Goal: Information Seeking & Learning: Obtain resource

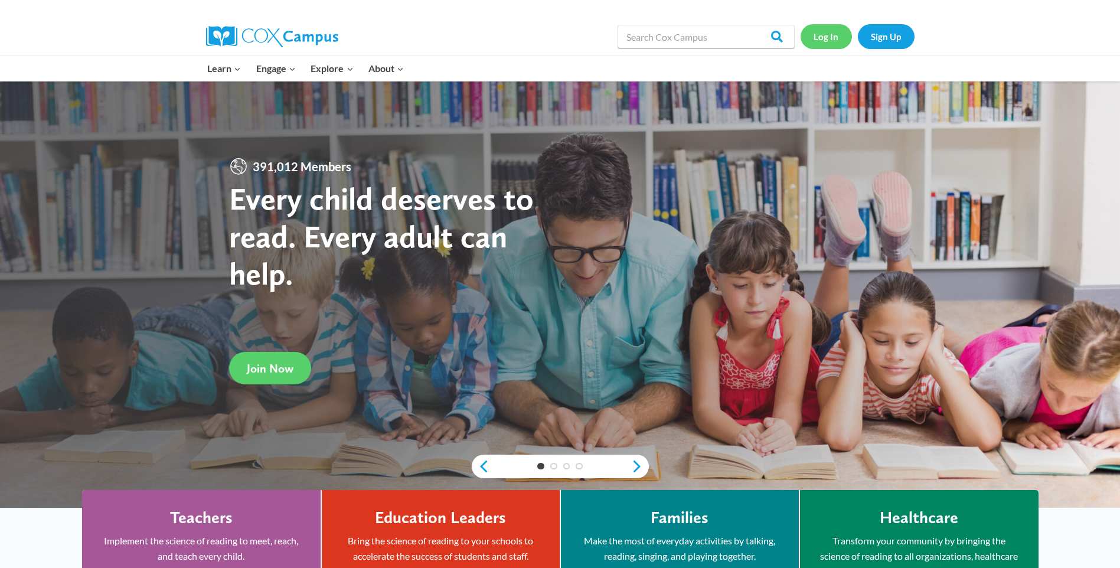
click at [829, 40] on link "Log In" at bounding box center [826, 36] width 51 height 24
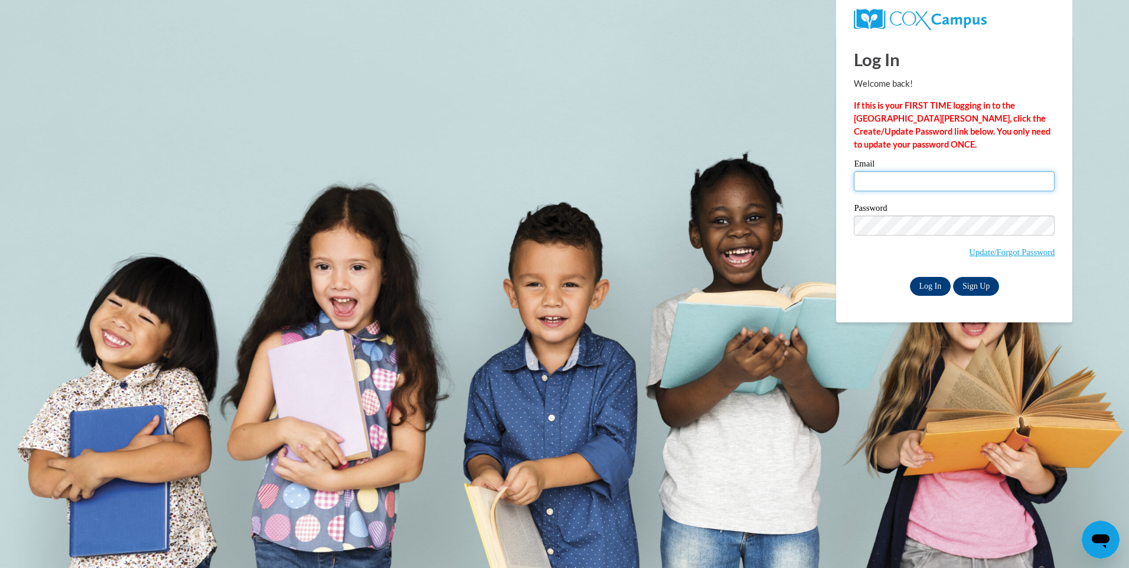
type input "jkirby@lccaa.net"
click at [922, 288] on input "Log In" at bounding box center [930, 286] width 41 height 19
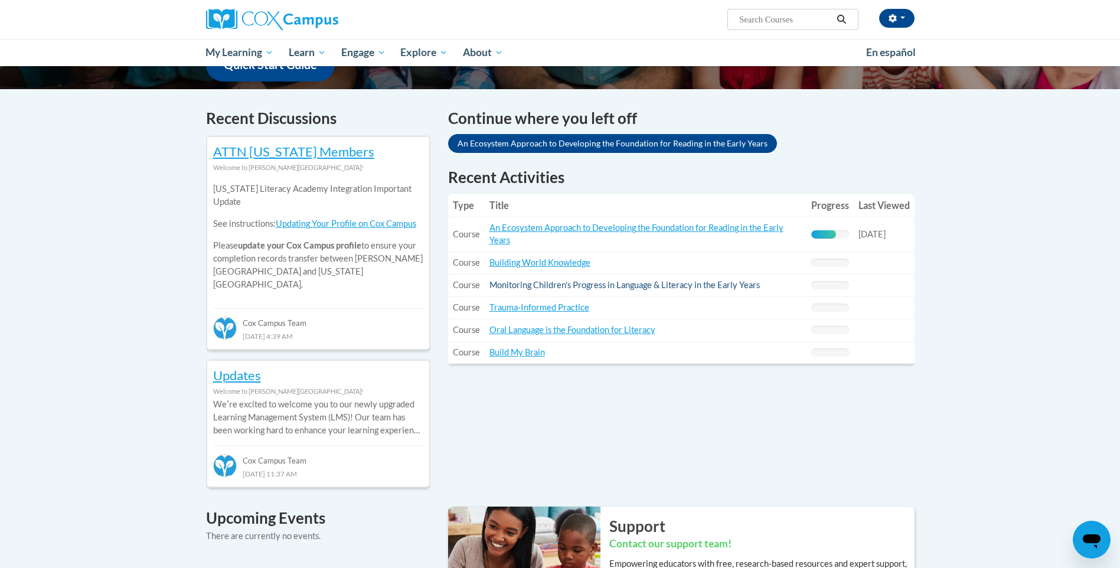
scroll to position [354, 0]
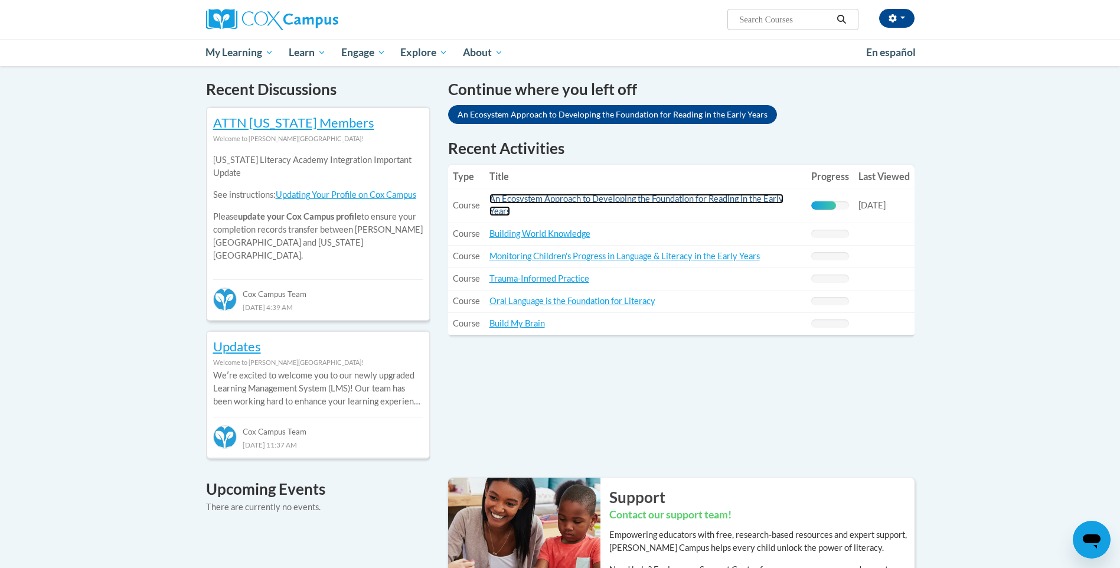
click at [675, 194] on link "An Ecosystem Approach to Developing the Foundation for Reading in the Early Yea…" at bounding box center [636, 205] width 294 height 22
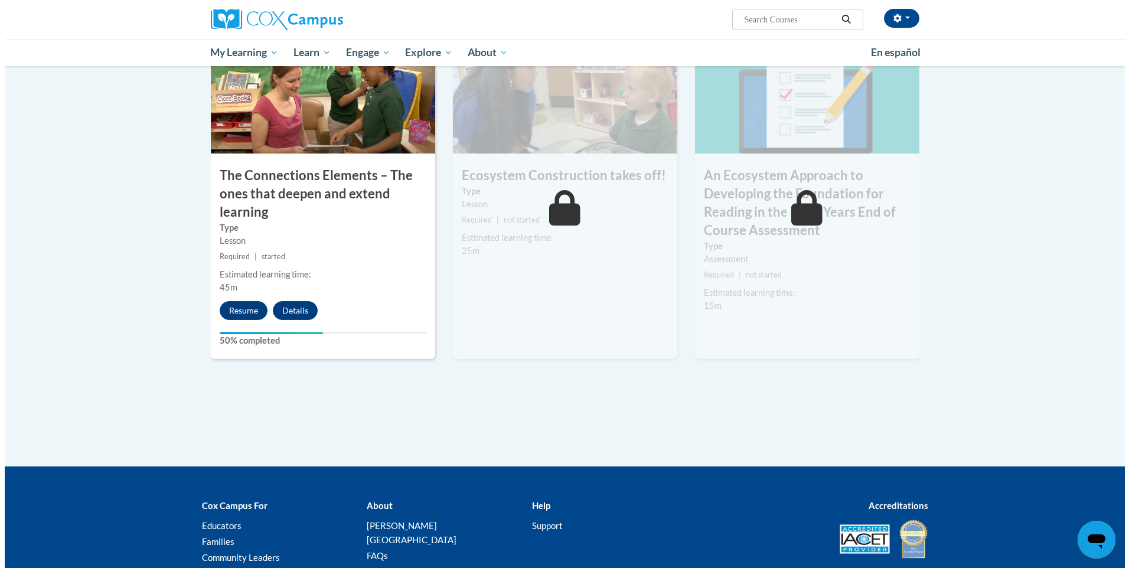
scroll to position [982, 0]
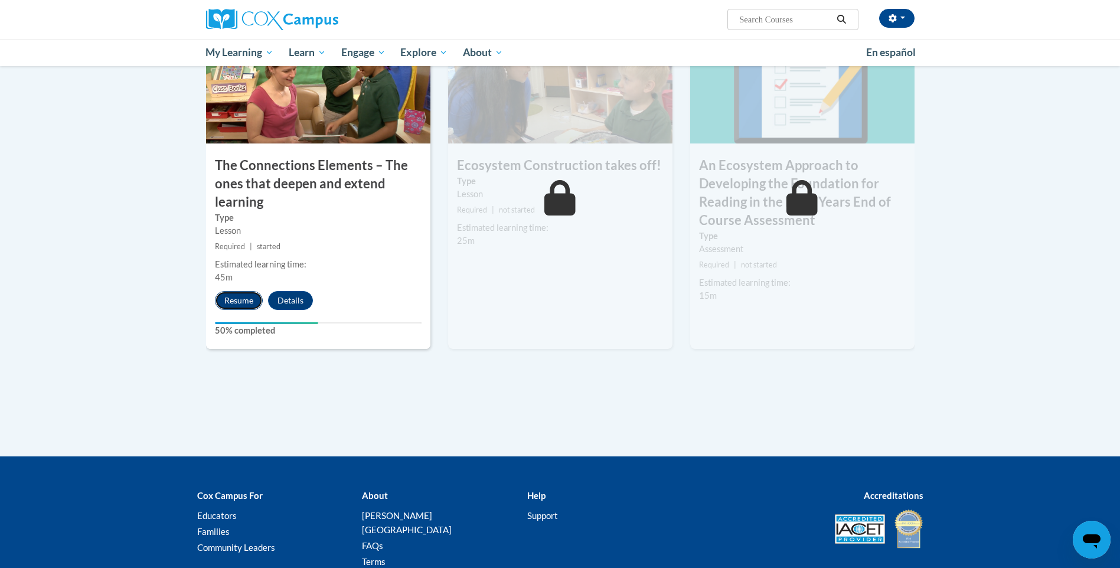
click at [226, 302] on button "Resume" at bounding box center [239, 300] width 48 height 19
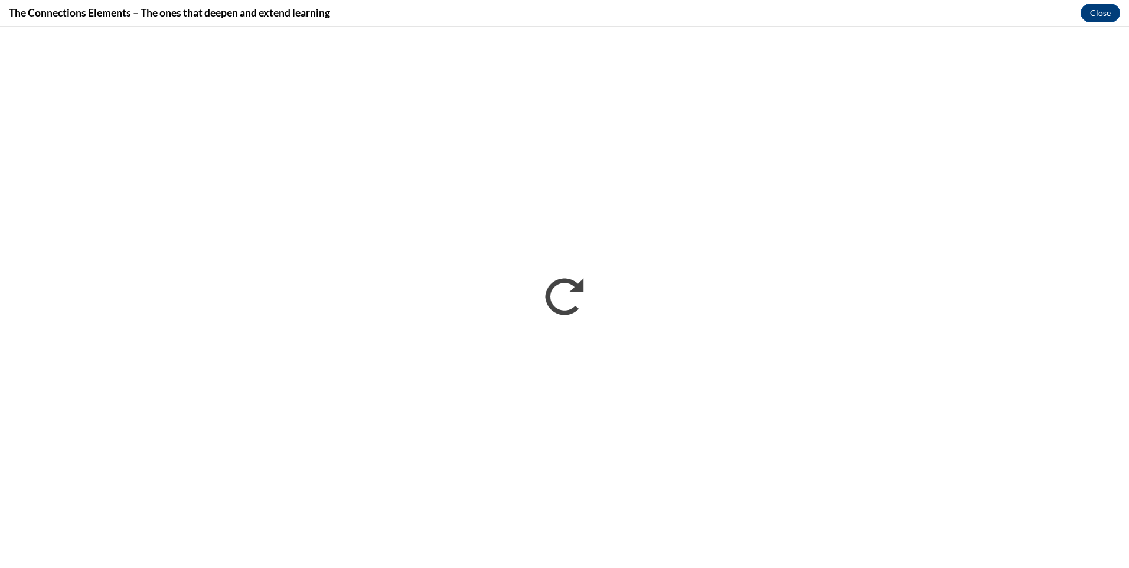
scroll to position [0, 0]
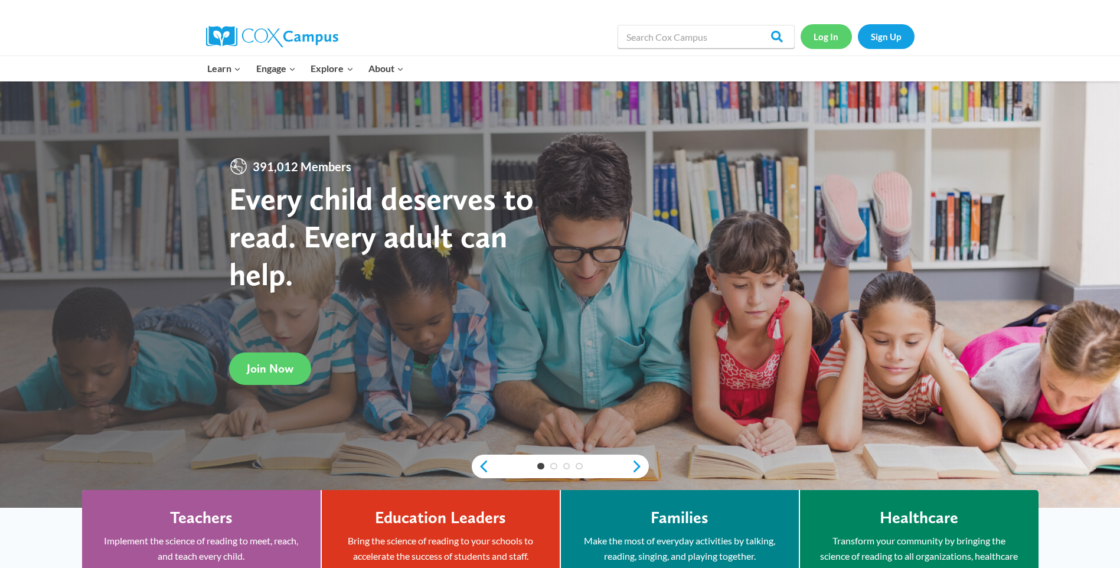
click at [827, 34] on link "Log In" at bounding box center [826, 36] width 51 height 24
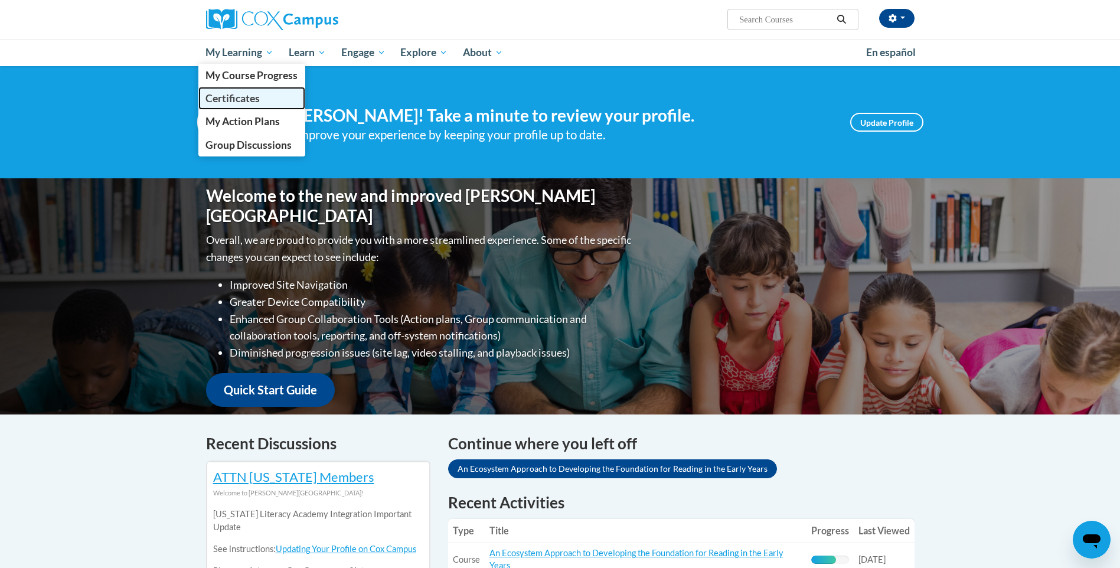
click at [259, 95] on span "Certificates" at bounding box center [232, 98] width 54 height 12
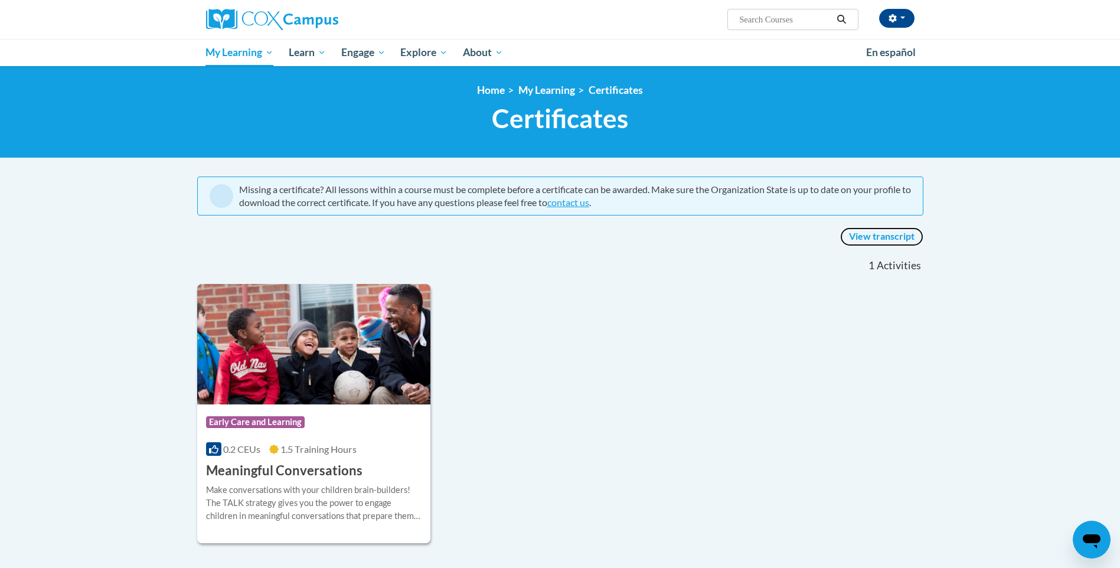
click at [877, 235] on link "View transcript" at bounding box center [881, 236] width 83 height 19
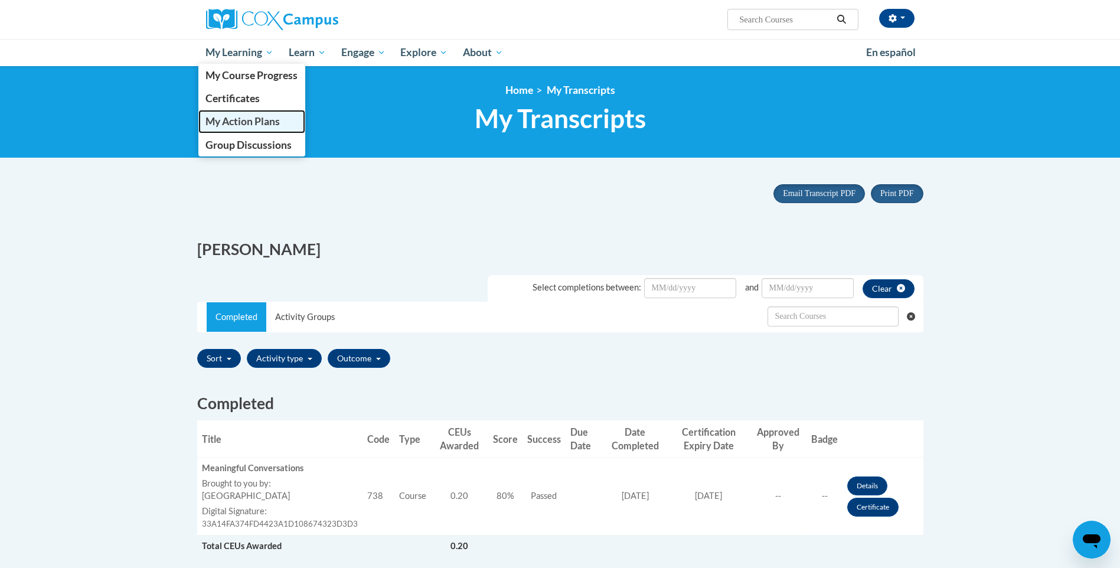
click at [250, 125] on span "My Action Plans" at bounding box center [242, 121] width 74 height 12
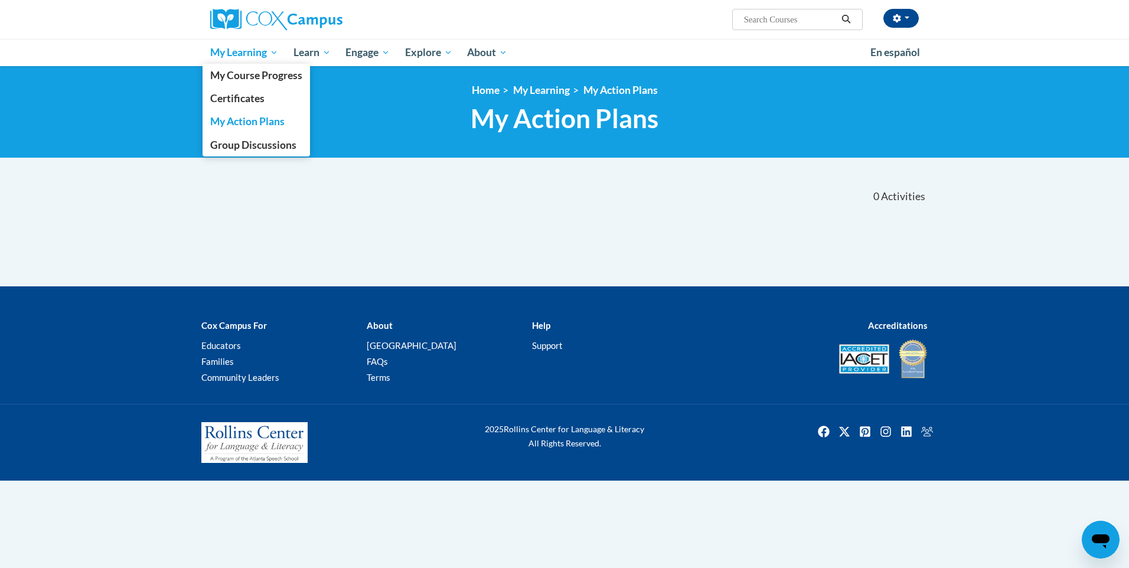
click at [240, 52] on span "My Learning" at bounding box center [244, 52] width 68 height 14
click at [276, 77] on span "My Course Progress" at bounding box center [256, 75] width 92 height 12
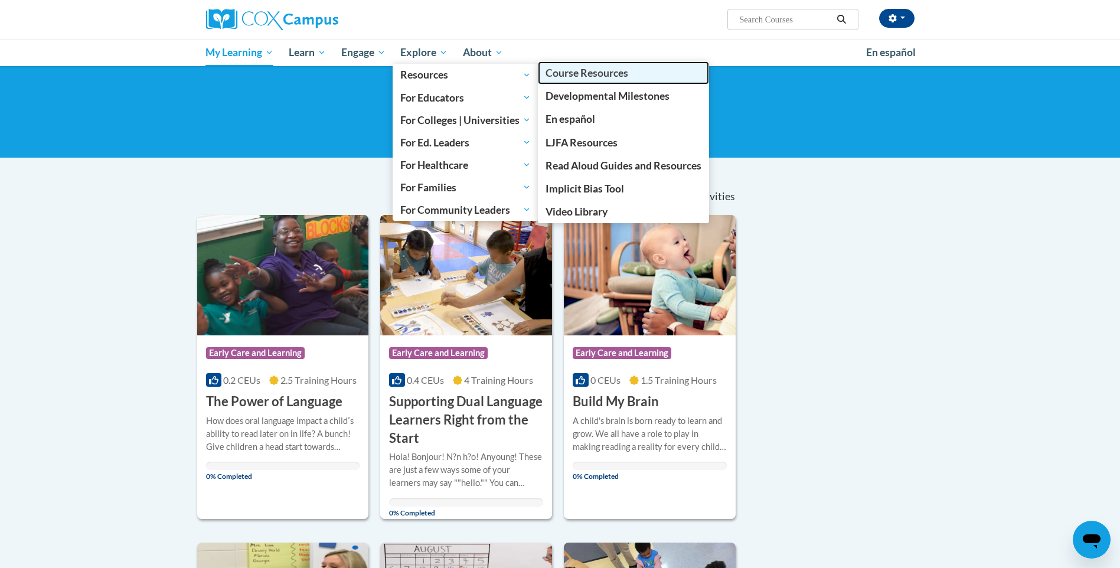
click at [633, 76] on link "Course Resources" at bounding box center [623, 72] width 171 height 23
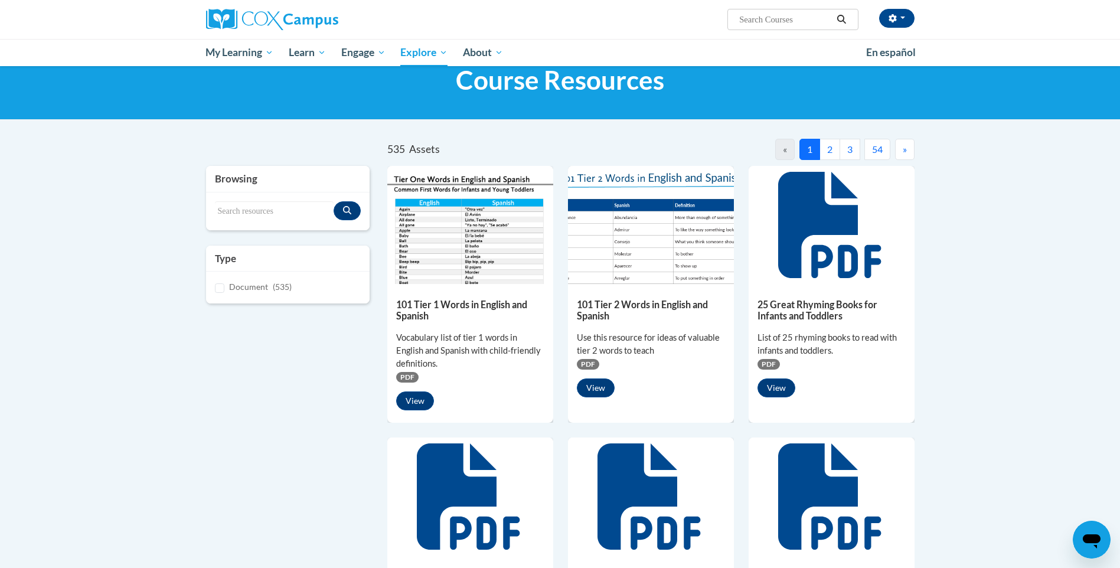
scroll to position [59, 0]
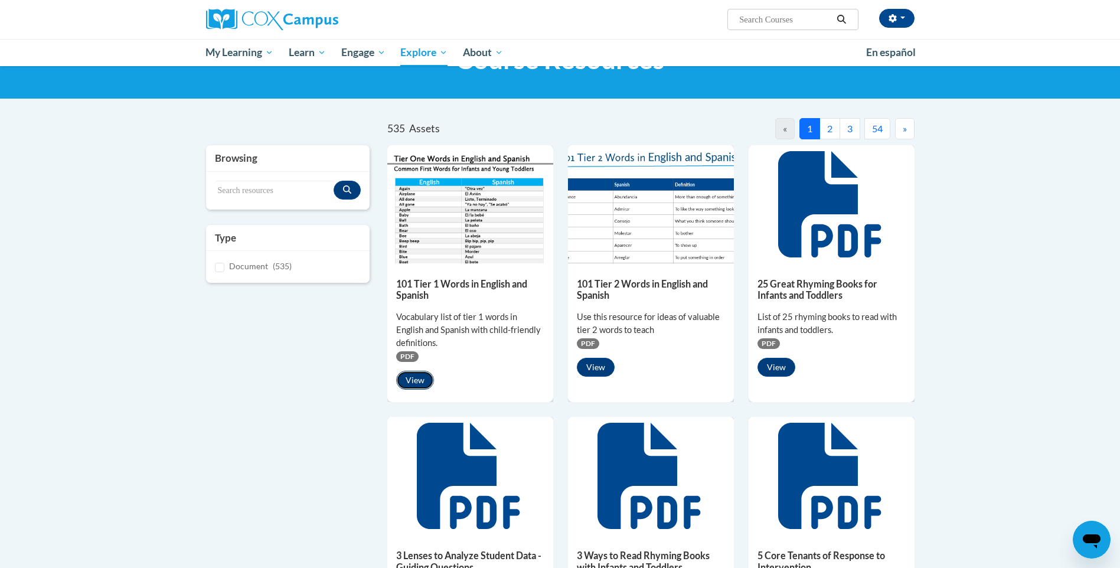
click at [413, 380] on button "View" at bounding box center [415, 380] width 38 height 19
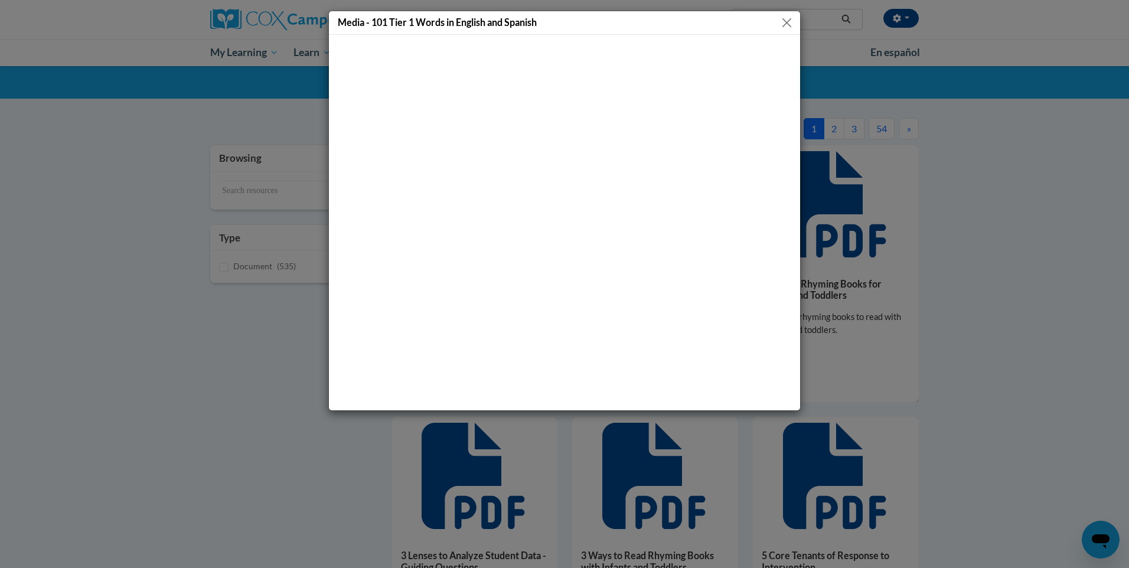
click at [789, 21] on button "Close" at bounding box center [786, 22] width 15 height 15
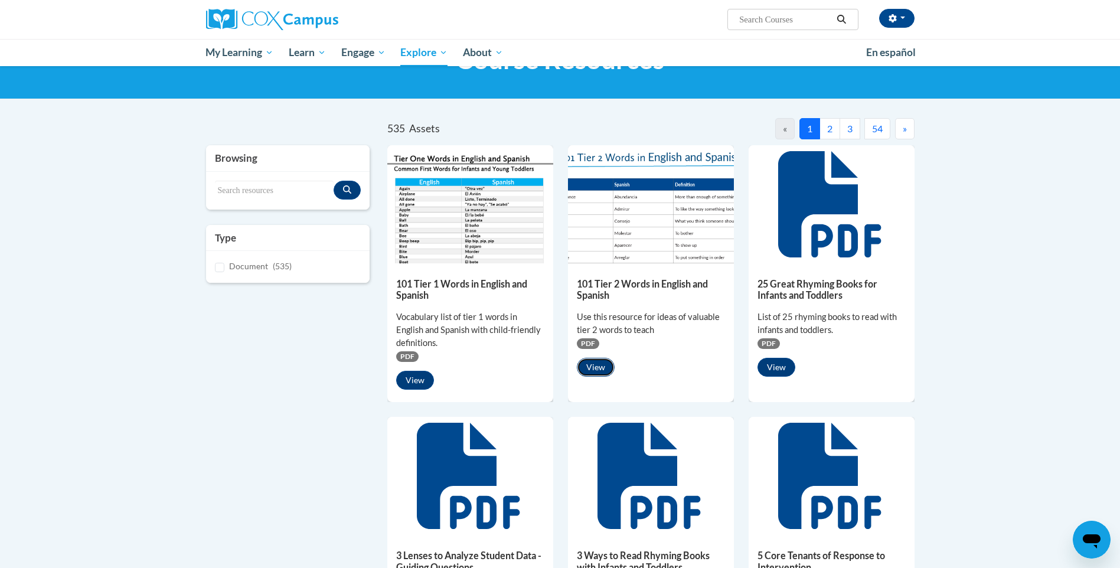
click at [601, 371] on button "View" at bounding box center [596, 367] width 38 height 19
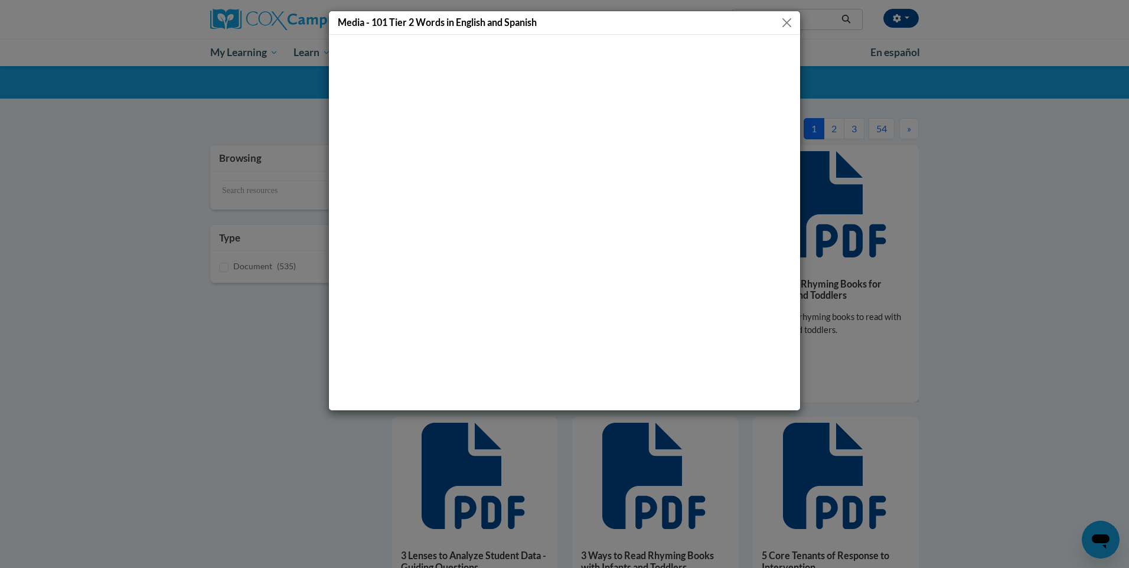
click at [787, 25] on button "Close" at bounding box center [786, 22] width 15 height 15
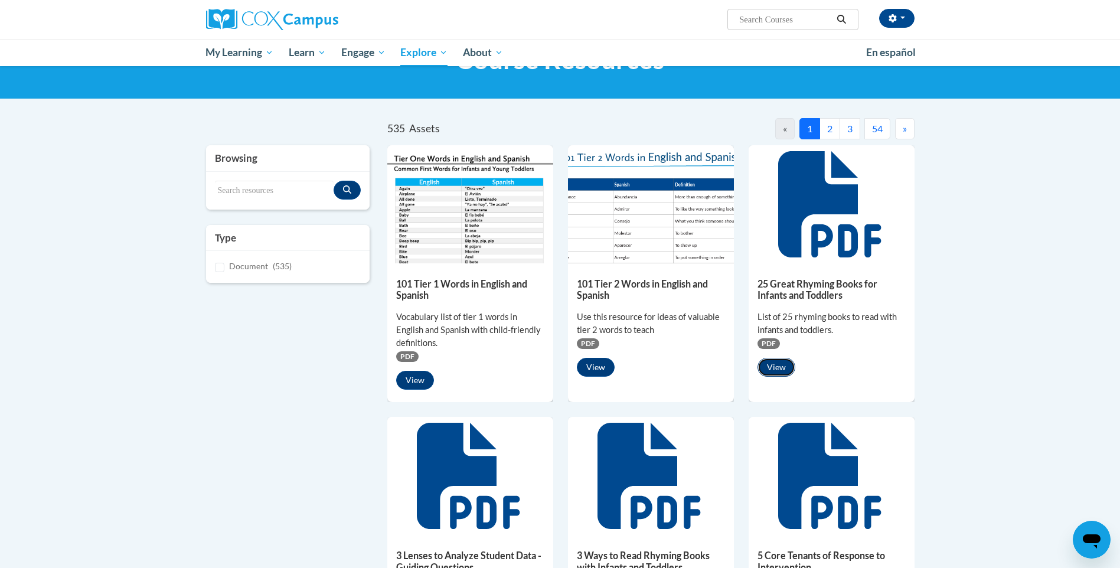
click at [782, 368] on button "View" at bounding box center [776, 367] width 38 height 19
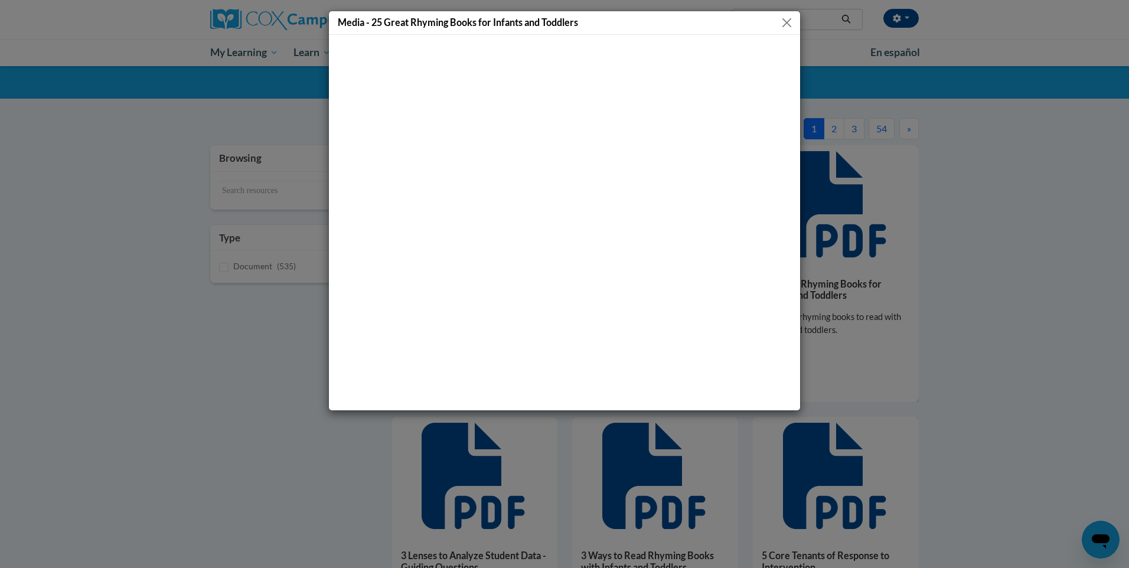
click at [783, 21] on button "Close" at bounding box center [786, 22] width 15 height 15
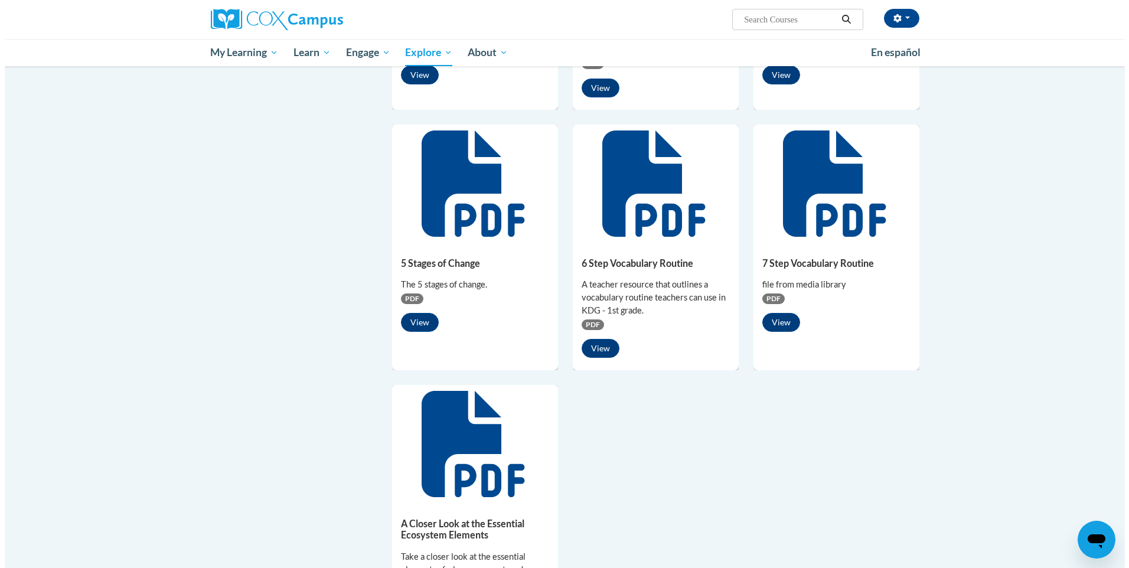
scroll to position [649, 0]
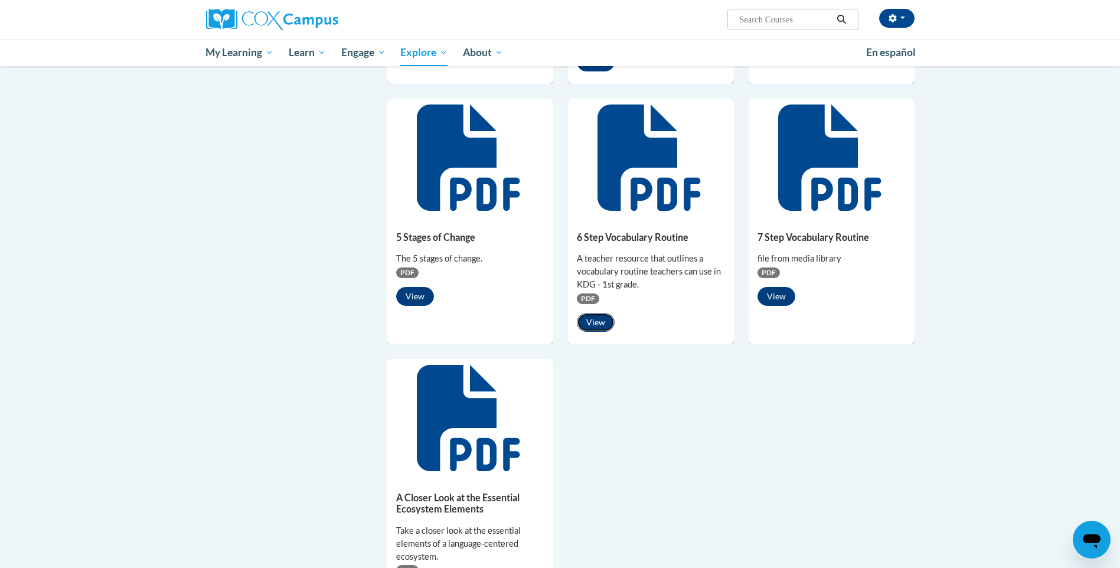
click at [587, 325] on button "View" at bounding box center [596, 322] width 38 height 19
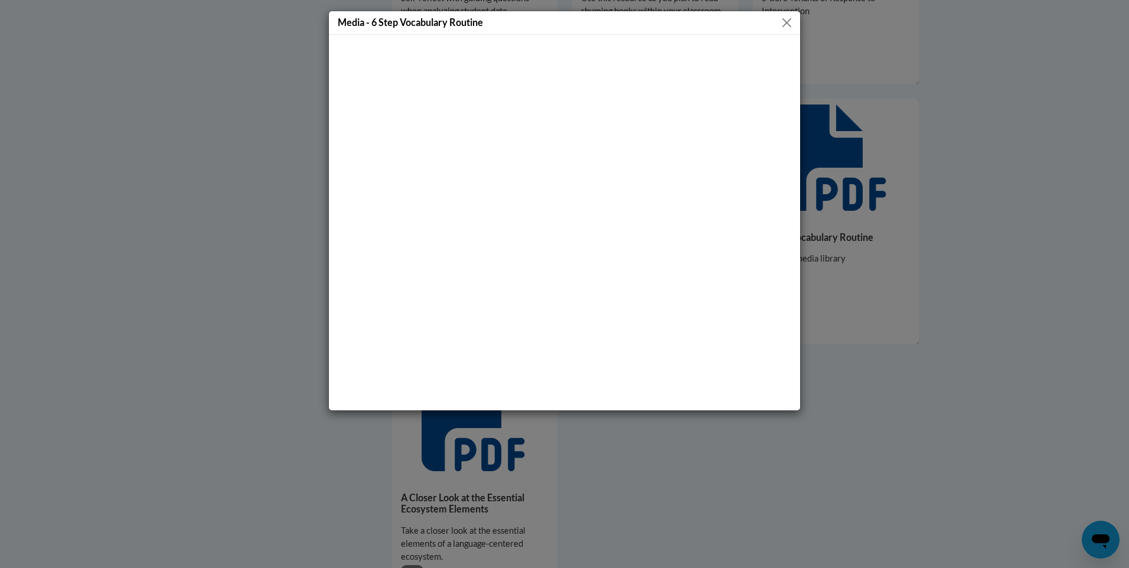
click at [785, 19] on button "Close" at bounding box center [786, 22] width 15 height 15
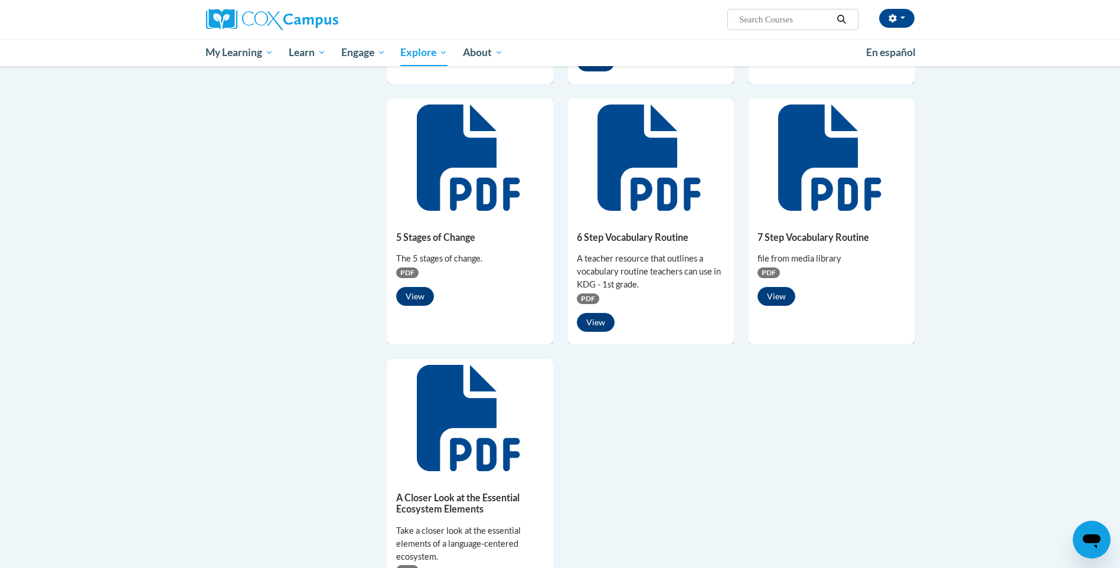
click at [615, 208] on icon at bounding box center [648, 158] width 103 height 106
click at [620, 243] on h5 "6 Step Vocabulary Routine" at bounding box center [651, 236] width 148 height 11
click at [593, 322] on button "View" at bounding box center [596, 322] width 38 height 19
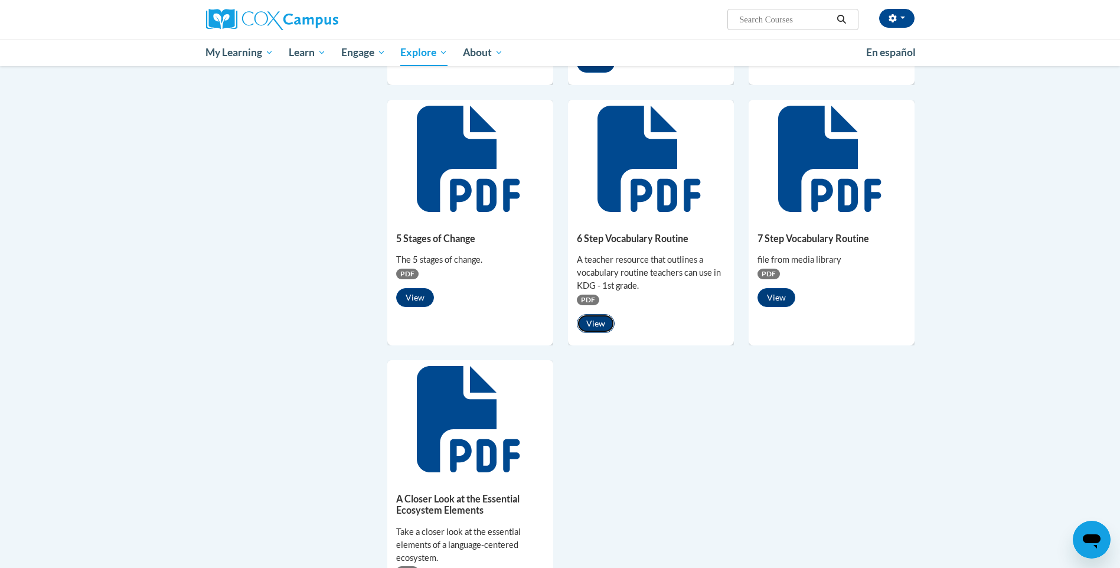
click at [587, 325] on button "View" at bounding box center [596, 323] width 38 height 19
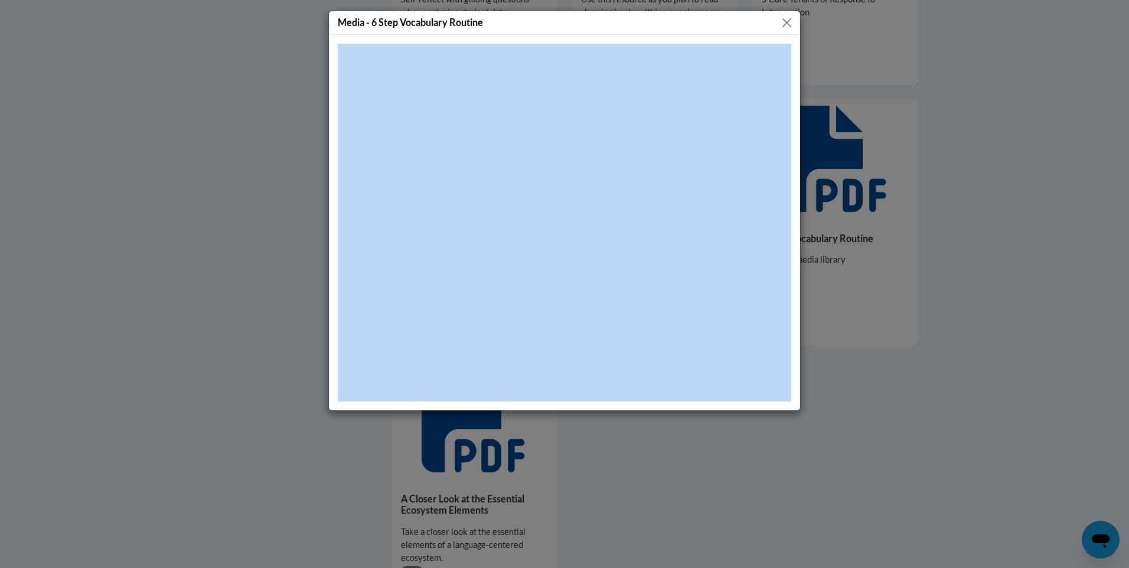
drag, startPoint x: 586, startPoint y: 26, endPoint x: 812, endPoint y: 142, distance: 253.8
click at [812, 144] on div "Media - 6 Step Vocabulary Routine" at bounding box center [564, 284] width 1129 height 568
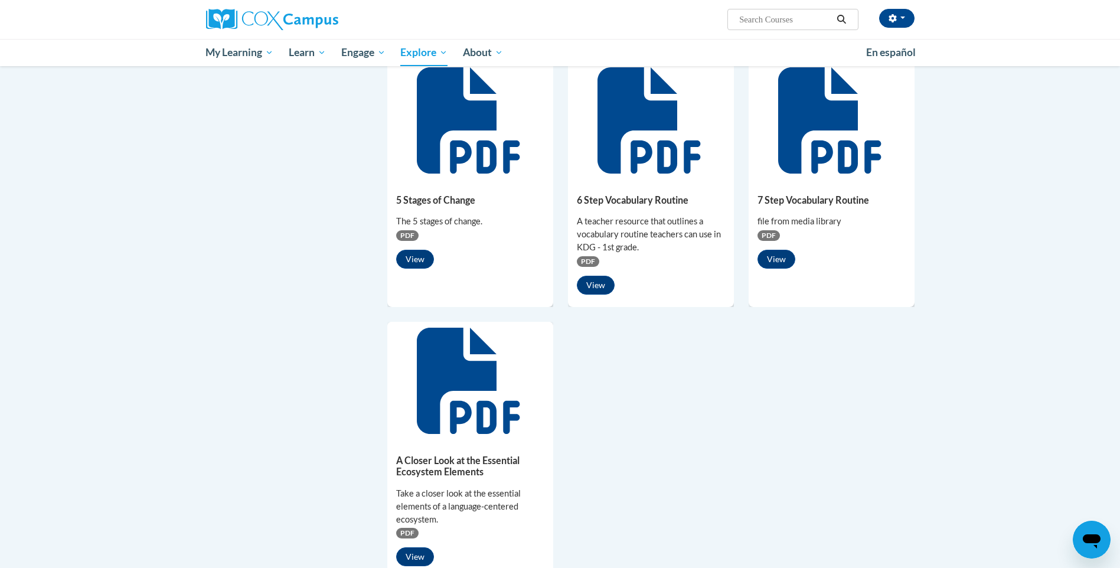
scroll to position [648, 0]
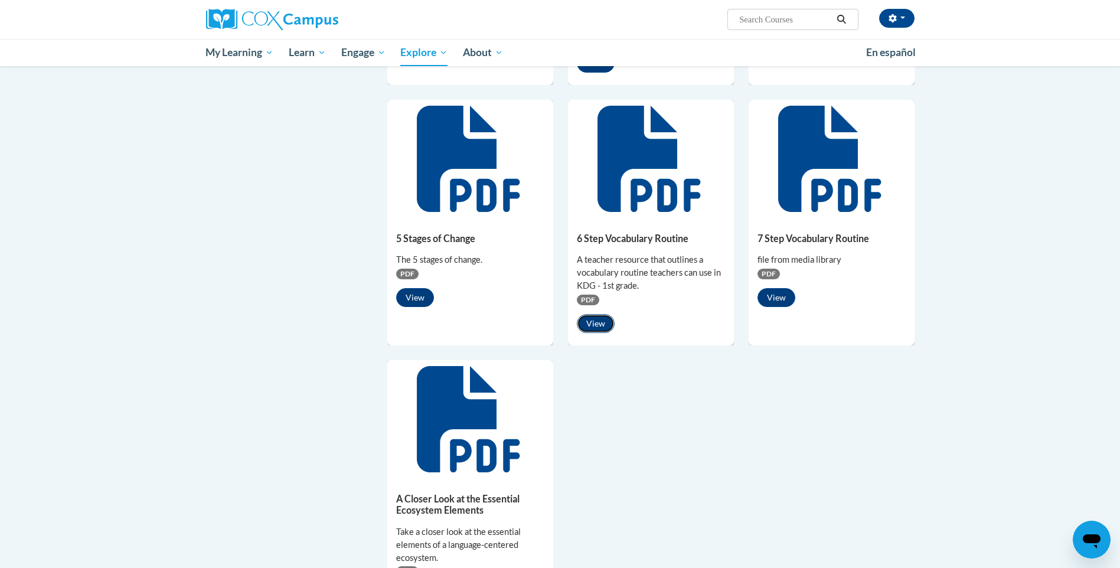
click at [593, 321] on button "View" at bounding box center [596, 323] width 38 height 19
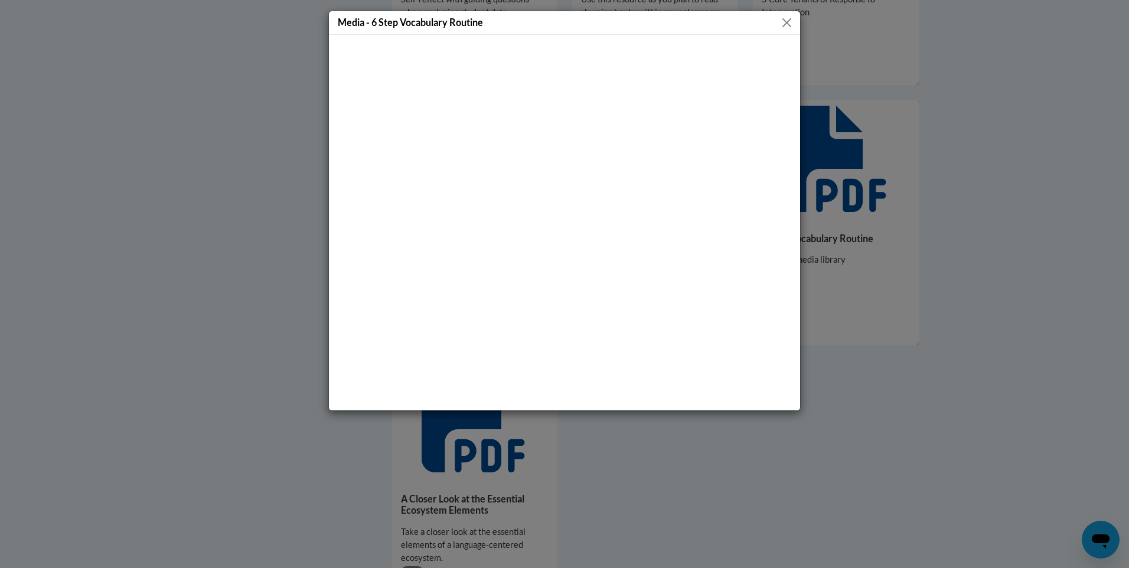
click at [783, 22] on button "Close" at bounding box center [786, 22] width 15 height 15
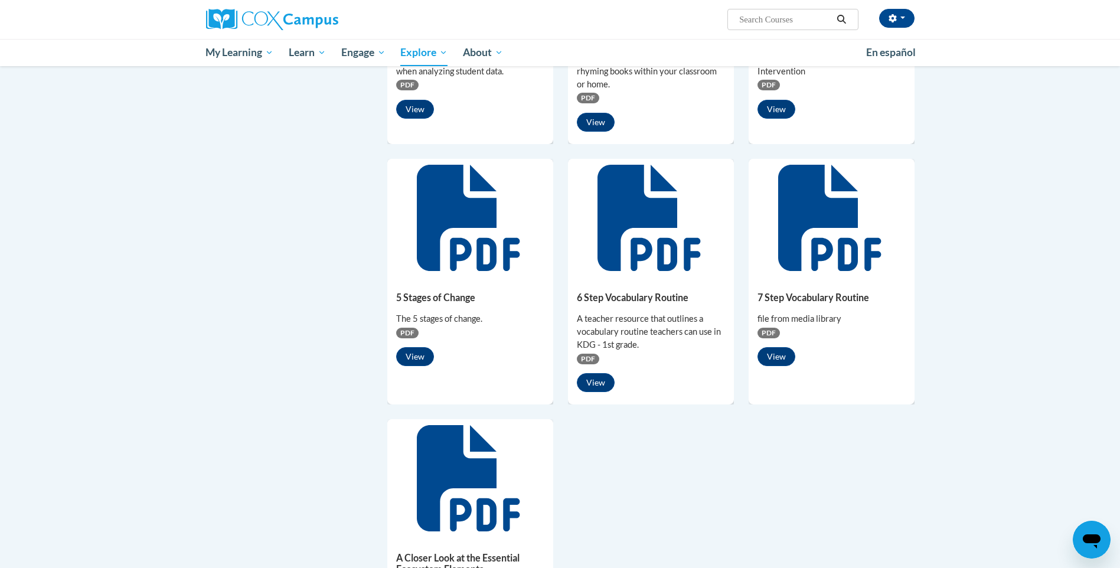
scroll to position [471, 0]
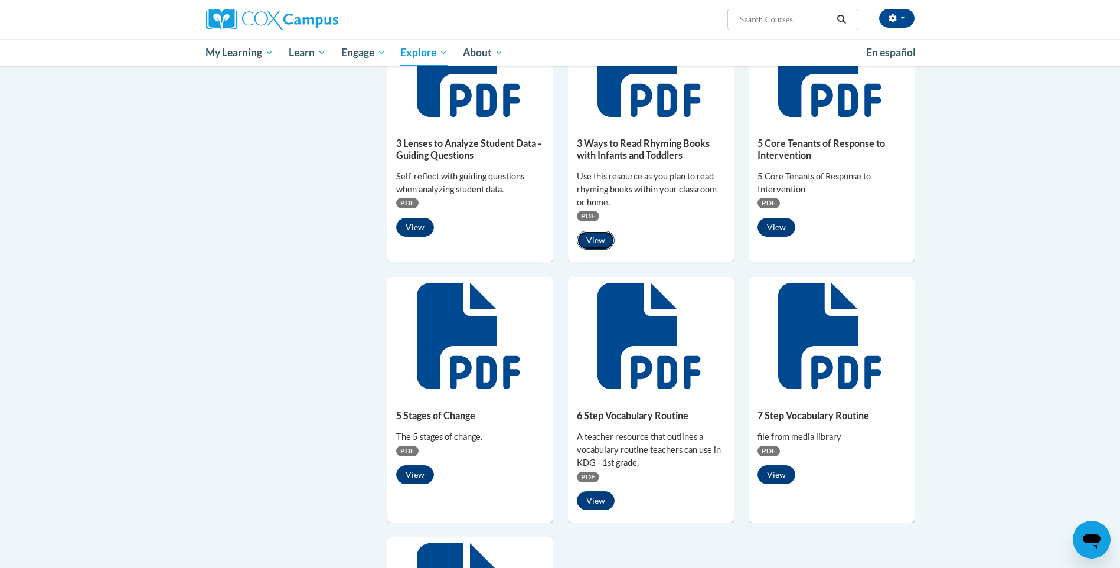
click at [587, 235] on button "View" at bounding box center [596, 240] width 38 height 19
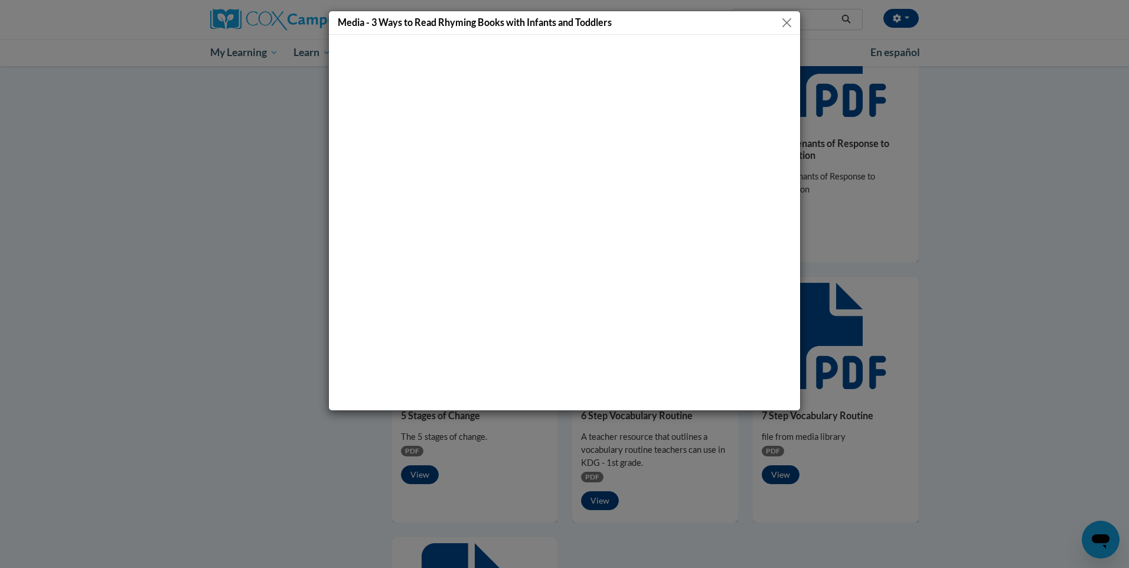
click at [782, 22] on button "Close" at bounding box center [786, 22] width 15 height 15
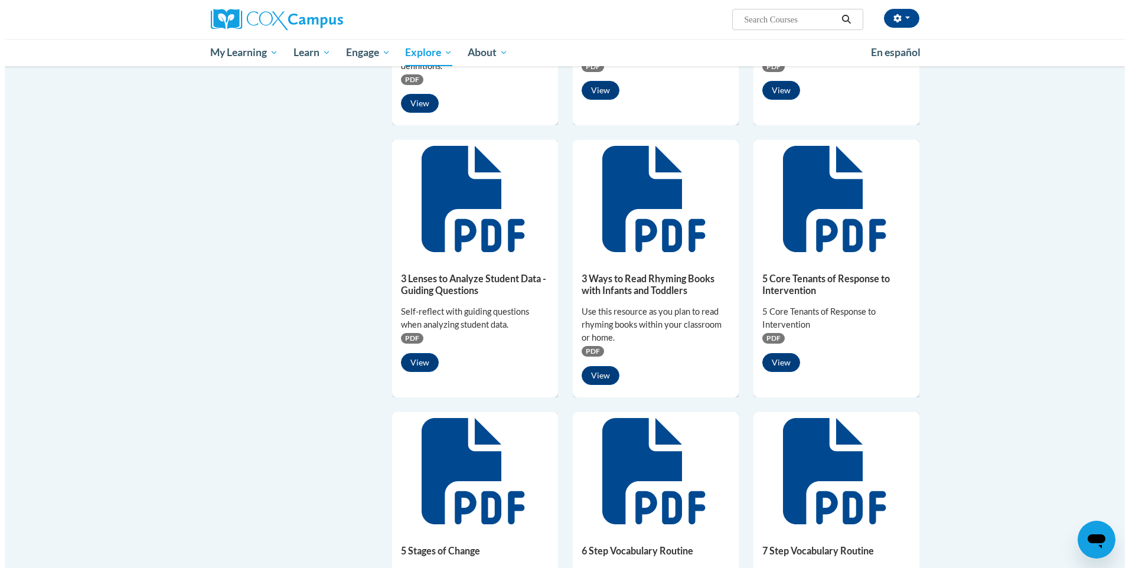
scroll to position [294, 0]
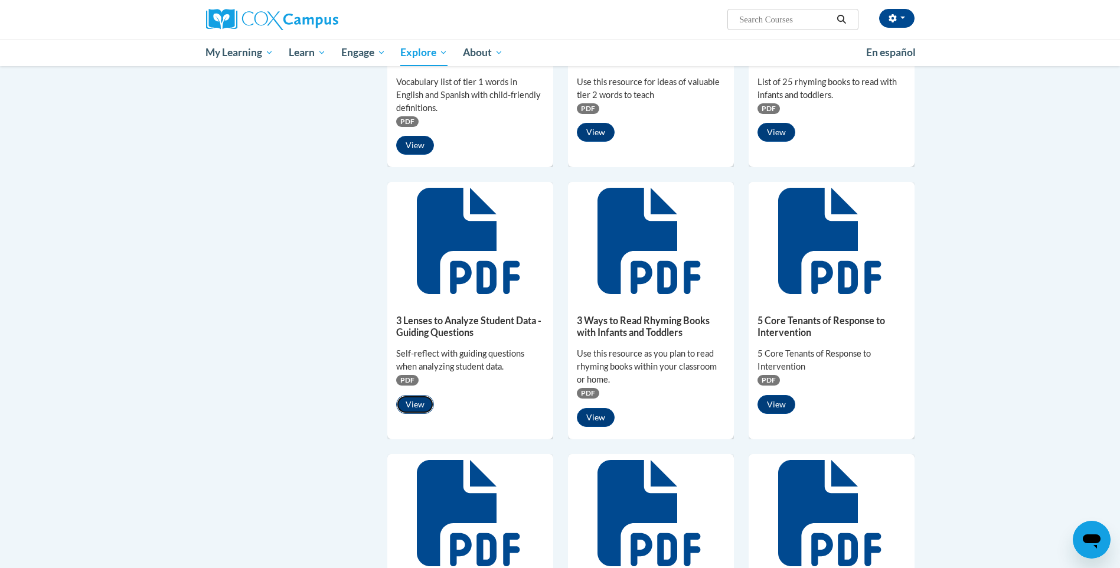
click at [425, 399] on button "View" at bounding box center [415, 404] width 38 height 19
click at [413, 409] on button "View" at bounding box center [415, 405] width 38 height 19
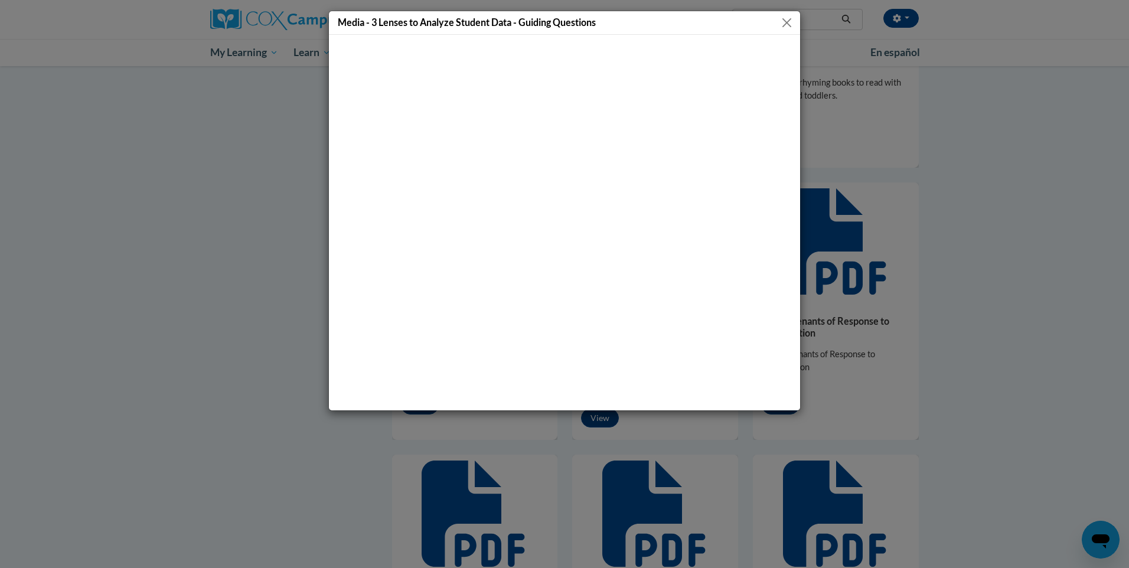
click at [786, 22] on button "Close" at bounding box center [786, 22] width 15 height 15
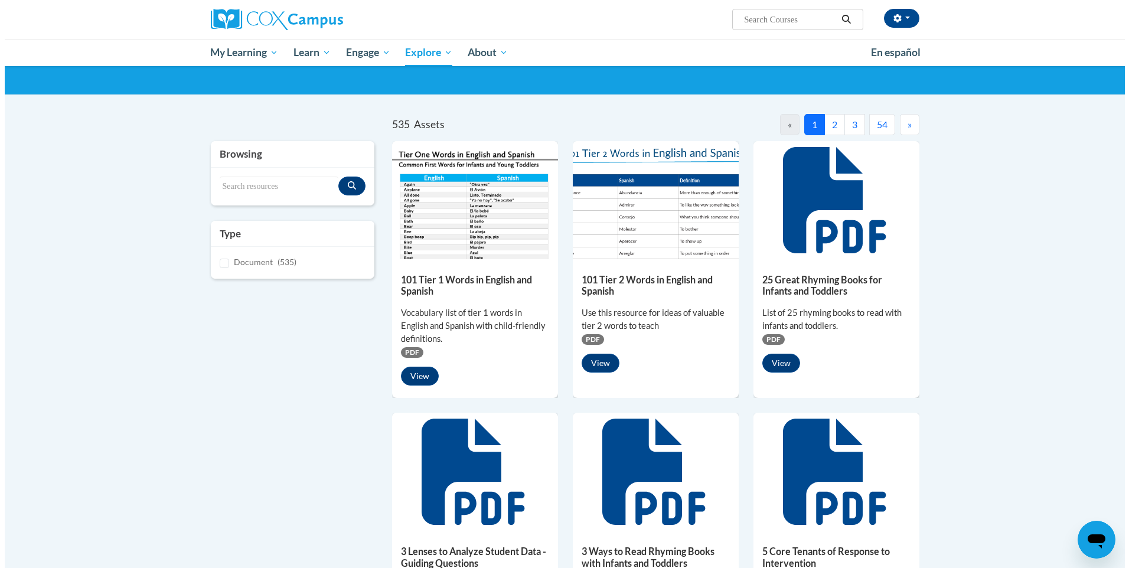
scroll to position [57, 0]
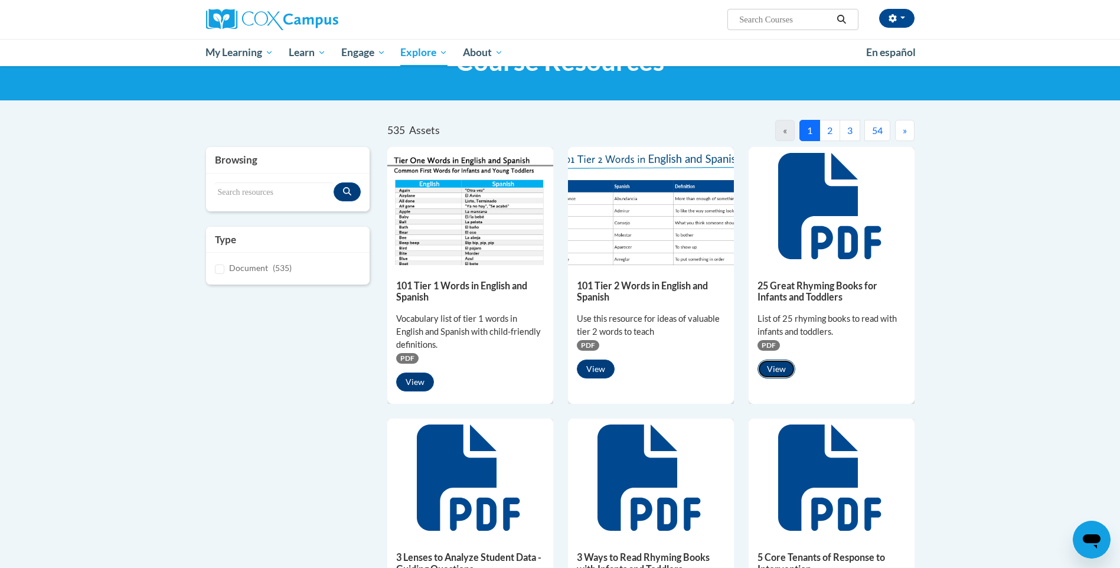
click at [768, 373] on button "View" at bounding box center [776, 369] width 38 height 19
click at [776, 369] on button "View" at bounding box center [776, 369] width 38 height 19
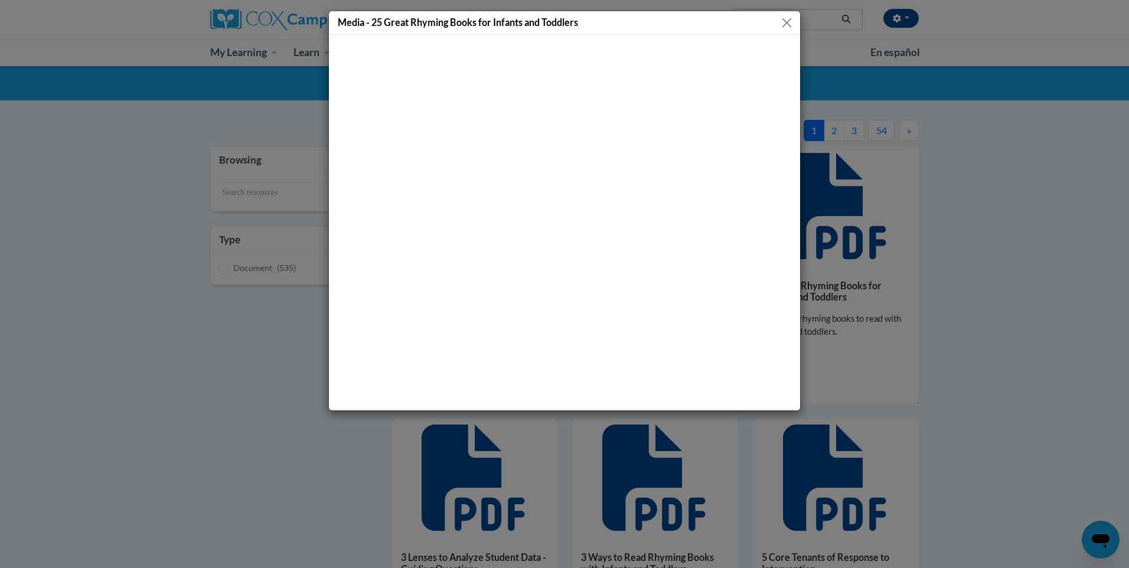
click at [792, 22] on button "Close" at bounding box center [786, 22] width 15 height 15
